Goal: Task Accomplishment & Management: Manage account settings

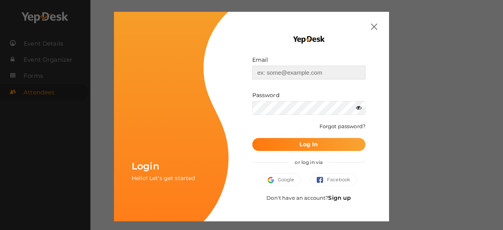
type input "[EMAIL_ADDRESS][DOMAIN_NAME]"
click at [293, 140] on button "Log In" at bounding box center [308, 144] width 113 height 13
